Goal: Information Seeking & Learning: Learn about a topic

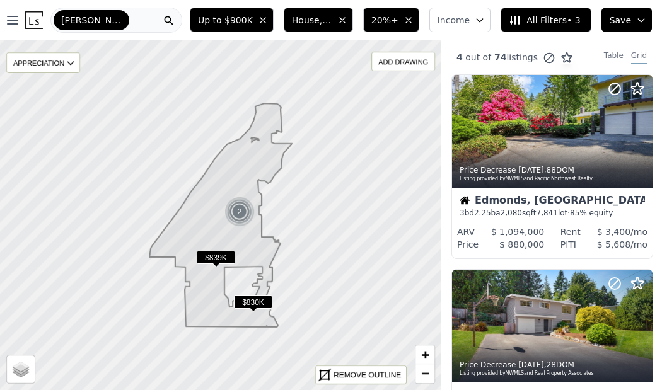
scroll to position [562, 0]
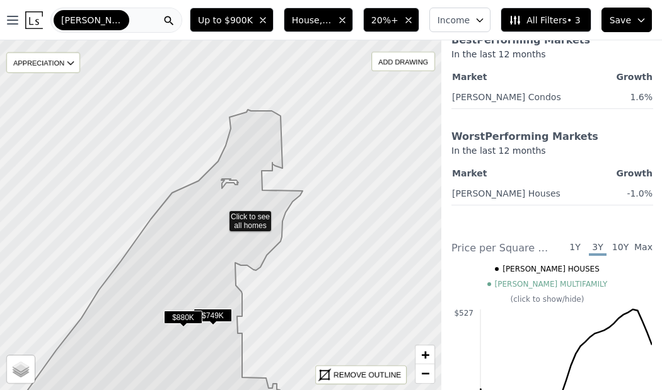
click at [157, 21] on div "Edmonds" at bounding box center [116, 20] width 132 height 25
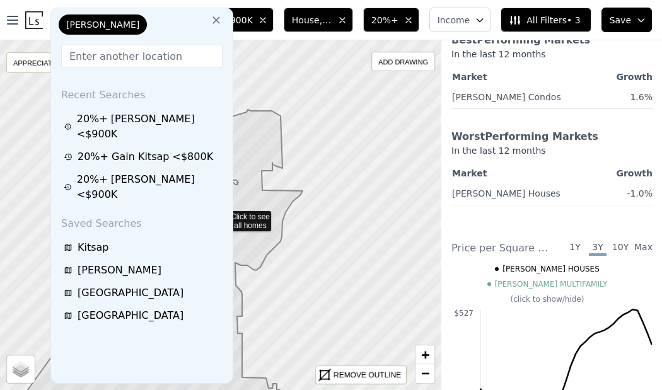
type input "651 W Bertona Street, Seattle, WA 98119"
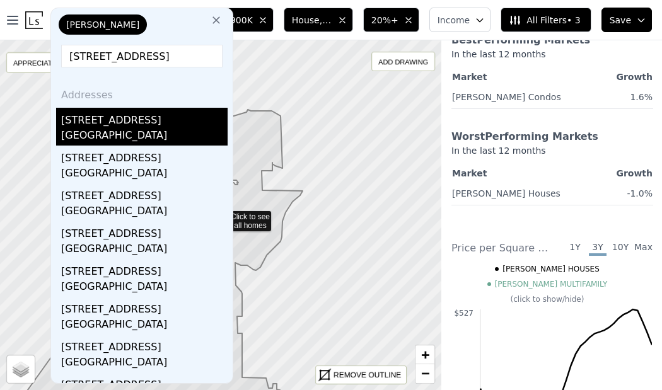
click at [187, 124] on div "651 W Bertona St" at bounding box center [144, 118] width 166 height 20
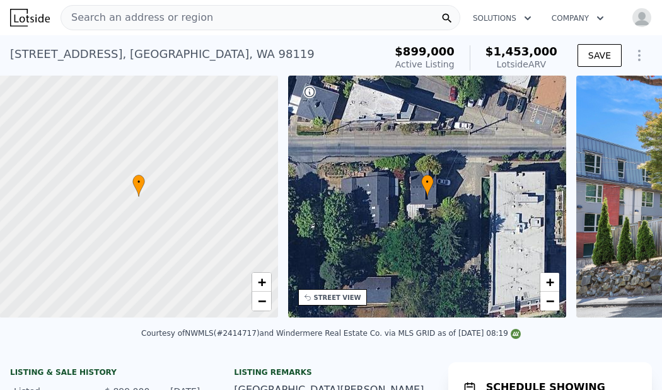
scroll to position [0, 5]
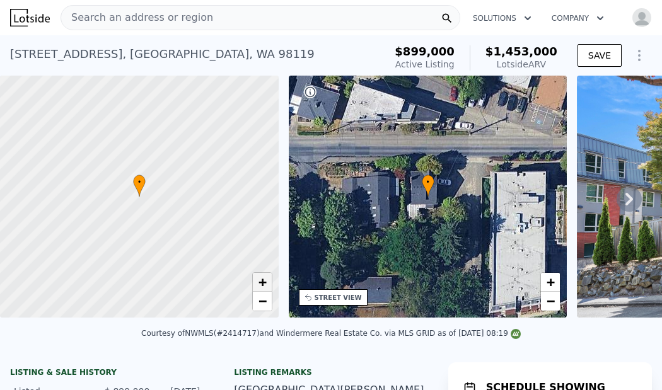
click at [260, 286] on span "+" at bounding box center [262, 282] width 8 height 16
click at [261, 286] on span "+" at bounding box center [262, 282] width 8 height 16
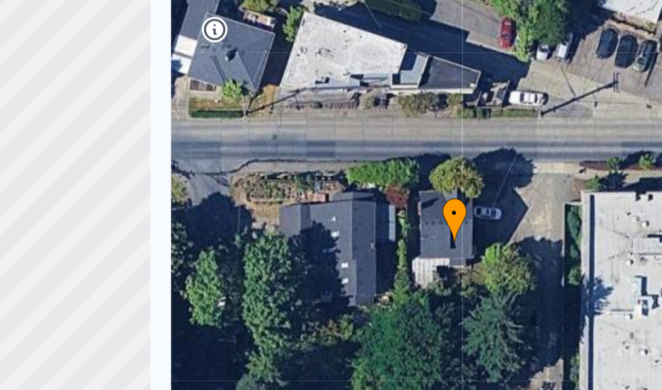
drag, startPoint x: 52, startPoint y: 119, endPoint x: 0, endPoint y: 61, distance: 78.2
click at [1, 62] on div at bounding box center [139, 197] width 334 height 291
drag, startPoint x: 51, startPoint y: 128, endPoint x: 31, endPoint y: 48, distance: 82.6
click at [31, 52] on div at bounding box center [139, 197] width 334 height 291
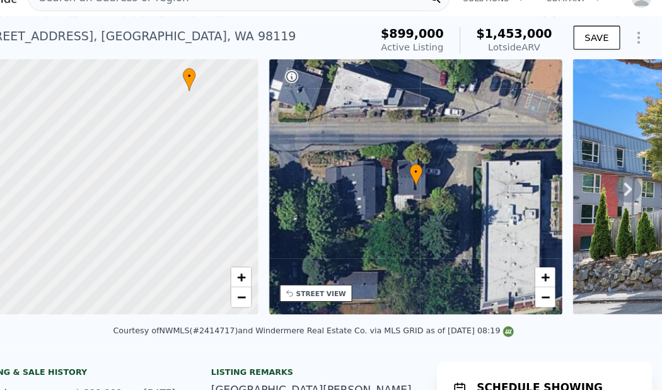
drag, startPoint x: 158, startPoint y: 137, endPoint x: 296, endPoint y: 200, distance: 151.2
click at [300, 200] on div "• + − • + − STREET VIEW Loading... SATELLITE VIEW" at bounding box center [331, 199] width 662 height 246
drag, startPoint x: 212, startPoint y: 171, endPoint x: 204, endPoint y: 208, distance: 38.0
click at [204, 207] on div at bounding box center [139, 199] width 334 height 291
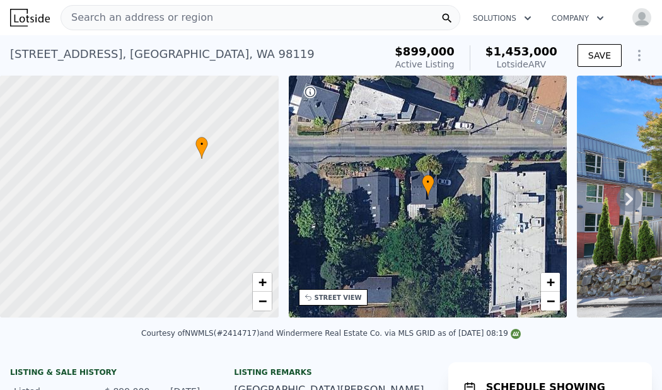
scroll to position [0, 0]
click at [72, 52] on div "651 W Bertona St , Seattle , WA 98119" at bounding box center [162, 54] width 304 height 18
click at [72, 54] on div "651 W Bertona St , Seattle , WA 98119" at bounding box center [162, 54] width 304 height 18
click at [79, 55] on div "651 W Bertona St , Seattle , WA 98119" at bounding box center [162, 54] width 304 height 18
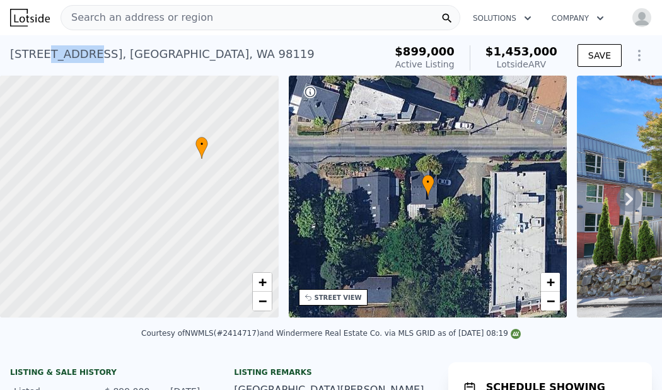
click at [79, 55] on div "651 W Bertona St , Seattle , WA 98119" at bounding box center [162, 54] width 304 height 18
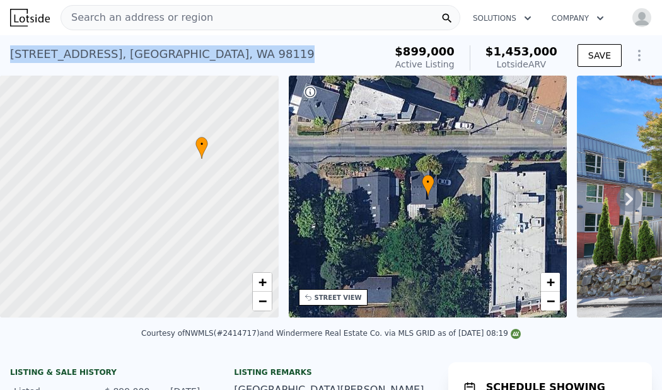
click at [79, 55] on div "651 W Bertona St , Seattle , WA 98119" at bounding box center [162, 54] width 304 height 18
copy div "651 W Bertona St , Seattle , WA 98119 Active at $899k (~ARV $1.453m )"
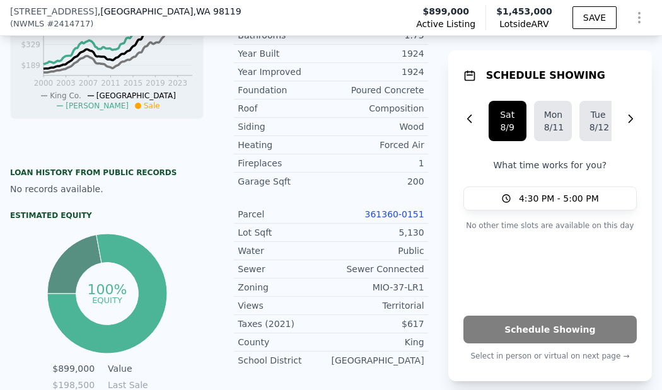
scroll to position [530, 0]
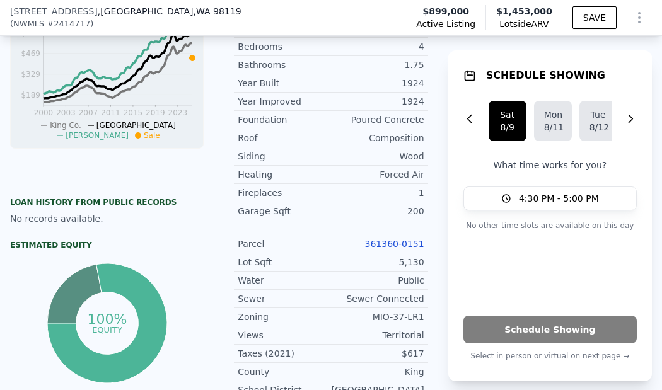
click at [414, 263] on div "5,130" at bounding box center [377, 262] width 93 height 13
copy div "5,130"
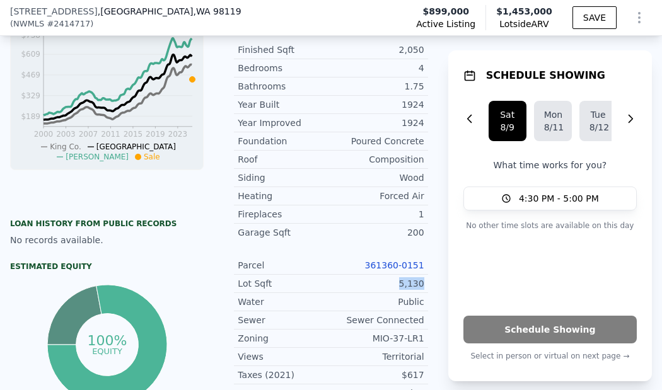
scroll to position [496, 0]
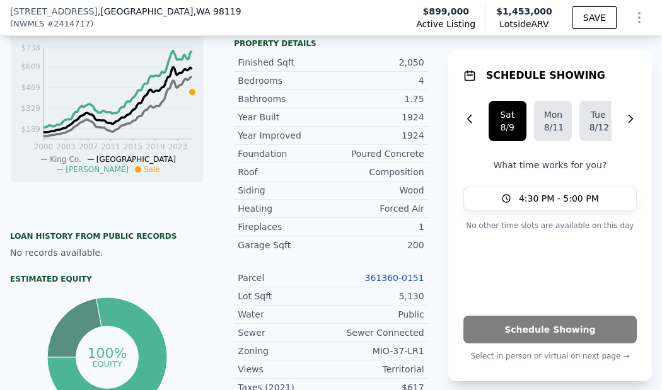
click at [420, 62] on div "2,050" at bounding box center [377, 62] width 93 height 13
copy div "2,050"
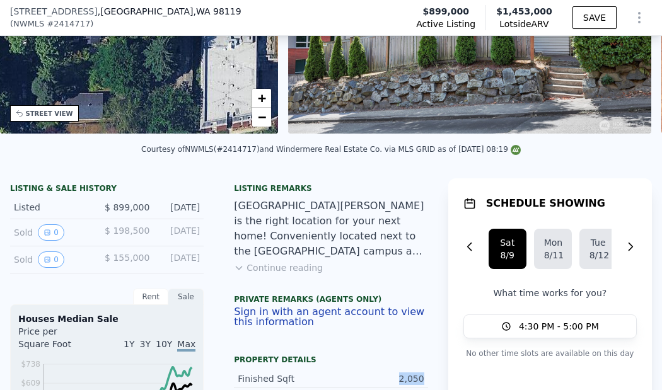
scroll to position [176, 0]
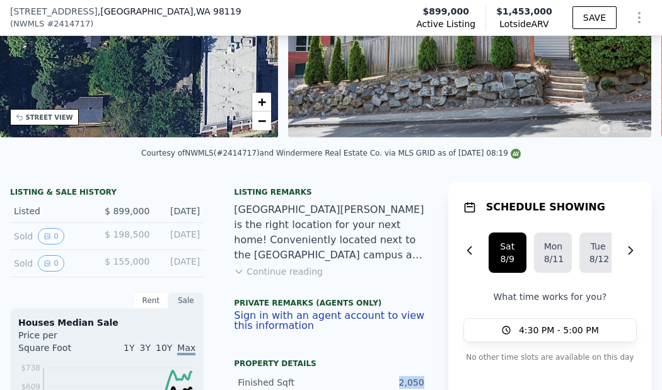
click at [451, 13] on span "$899,000" at bounding box center [445, 11] width 47 height 13
copy span "899,000"
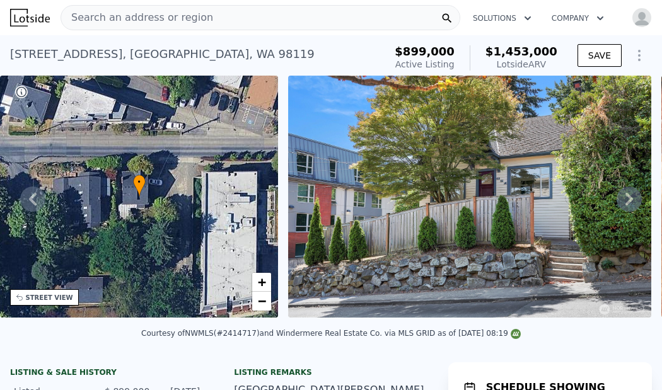
scroll to position [0, 0]
click at [522, 50] on span "$1,453,000" at bounding box center [521, 51] width 72 height 13
copy span "1,453,000"
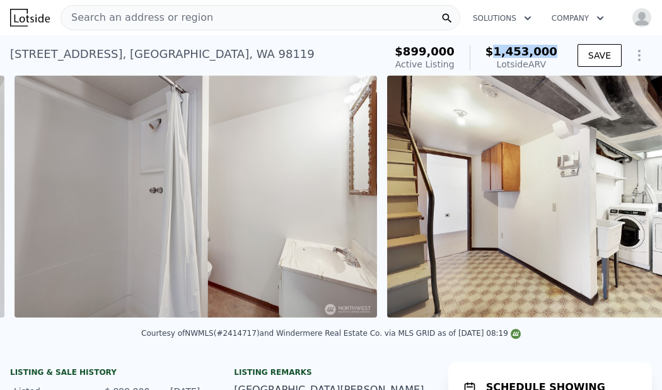
scroll to position [0, 8904]
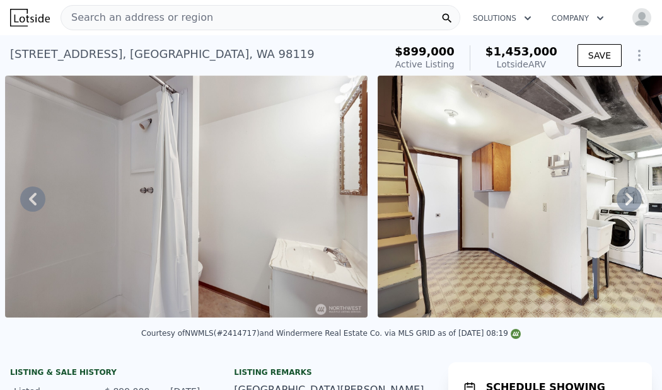
click at [231, 16] on div "Search an address or region" at bounding box center [261, 17] width 400 height 25
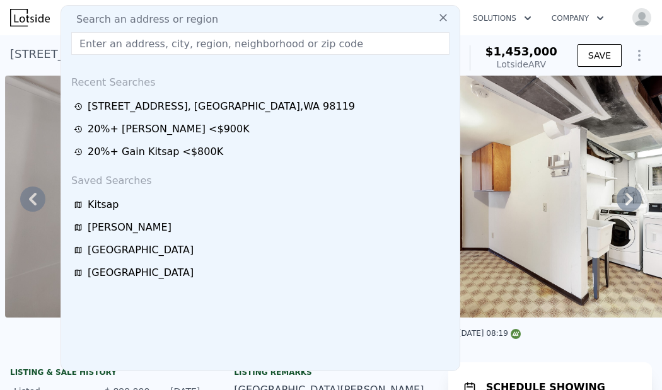
type input "14003 93 Avenue NE, Kirkland, WA 98034"
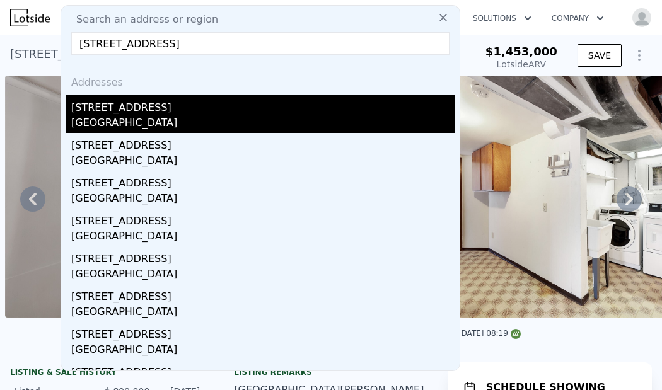
click at [219, 111] on div "14003 93rd Ave NE" at bounding box center [262, 105] width 383 height 20
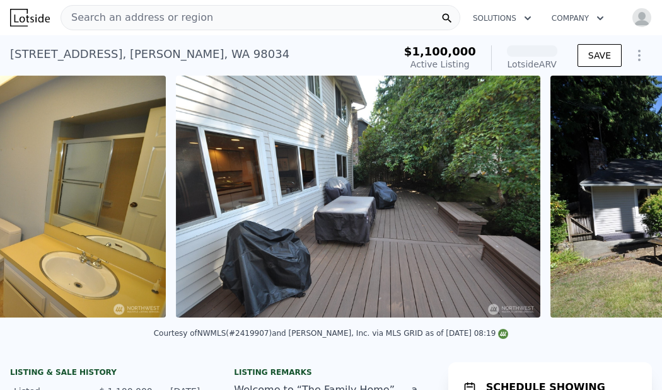
scroll to position [0, 4125]
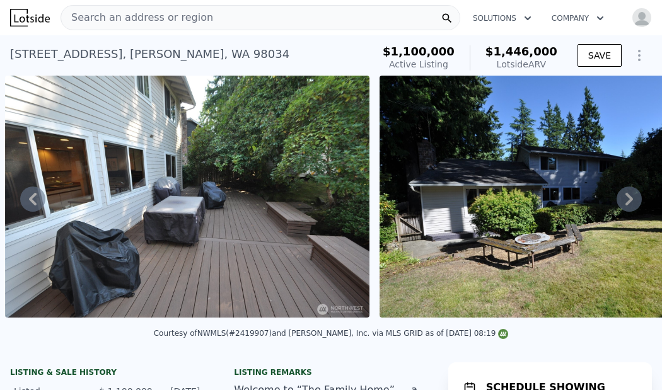
click at [289, 16] on div "Search an address or region" at bounding box center [261, 17] width 400 height 25
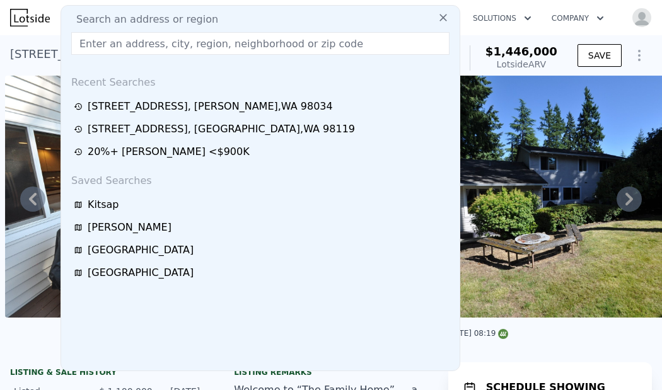
type input "16721 NE 5th Place, Bellevue, WA 98008"
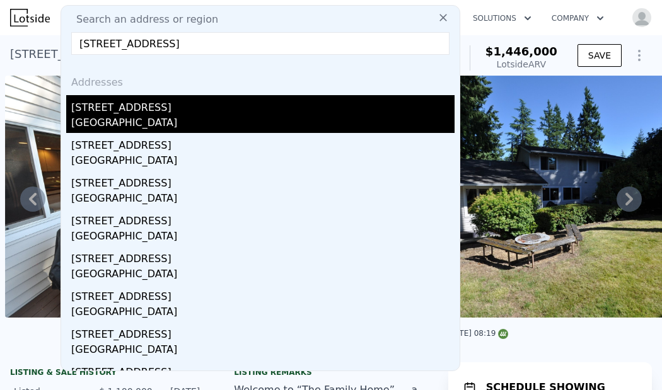
click at [271, 107] on div "16721 NE 5th Pl" at bounding box center [262, 105] width 383 height 20
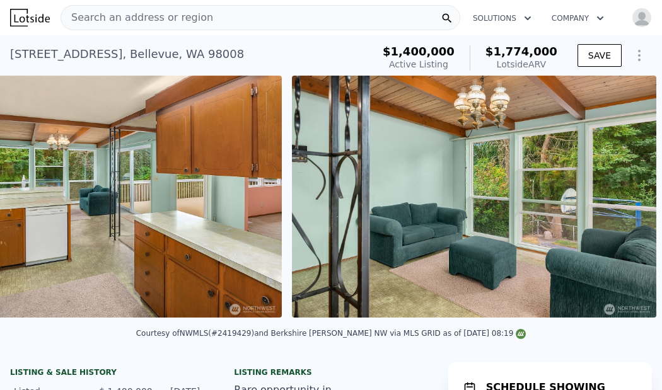
scroll to position [0, 4038]
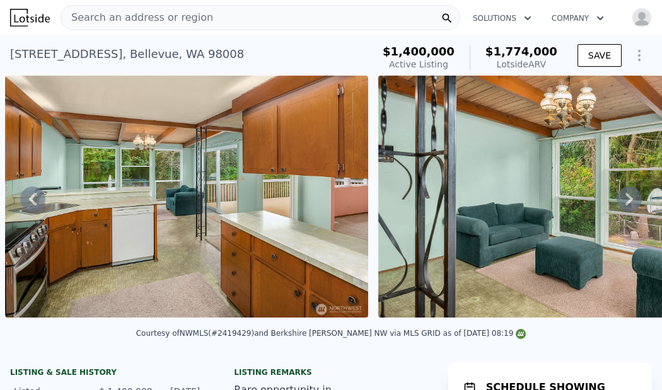
click at [98, 20] on span "Search an address or region" at bounding box center [137, 17] width 152 height 15
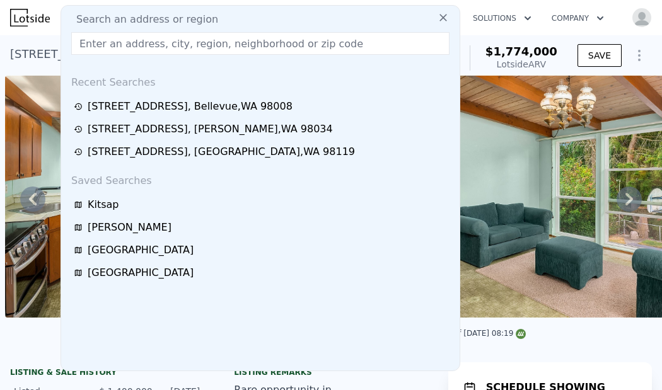
type input "336 NE 175th Street, Shoreline, WA 98155"
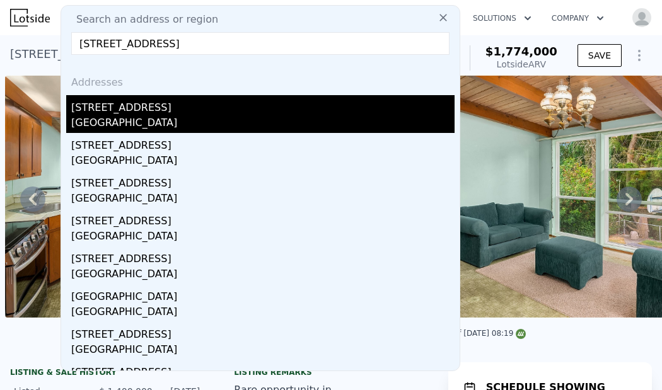
click at [137, 108] on div "336 NE 175th St" at bounding box center [262, 105] width 383 height 20
